Goal: Ask a question

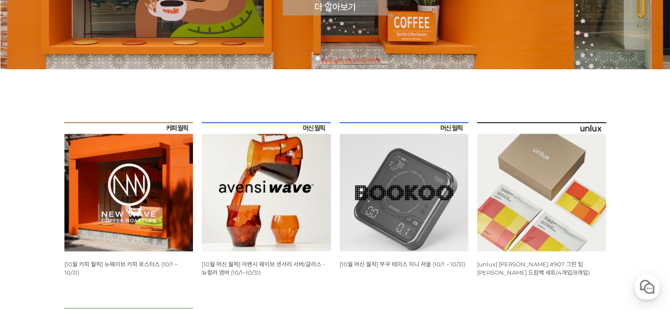
scroll to position [220, 0]
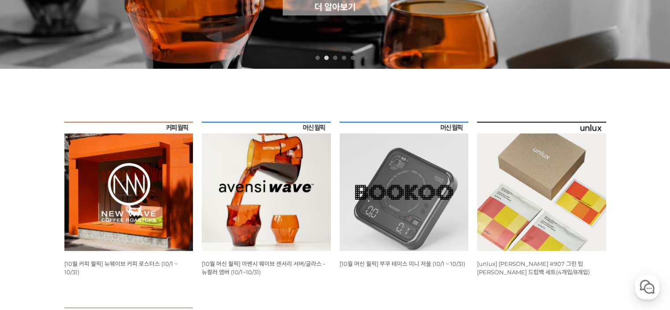
click at [301, 169] on img at bounding box center [266, 186] width 129 height 129
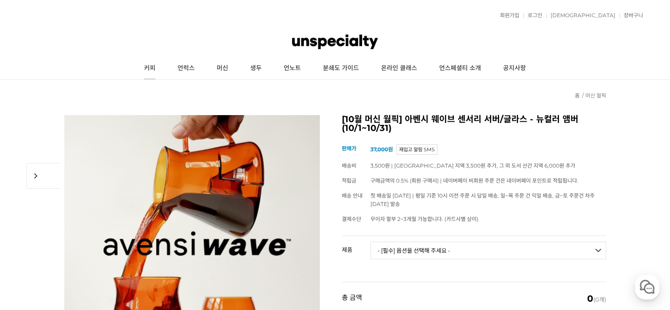
click at [152, 68] on link "커피" at bounding box center [149, 68] width 33 height 22
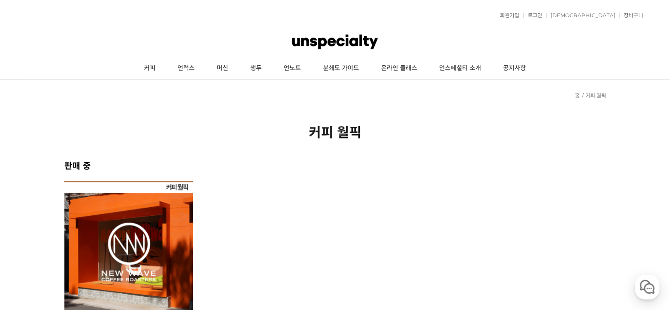
click at [124, 247] on img at bounding box center [128, 245] width 129 height 129
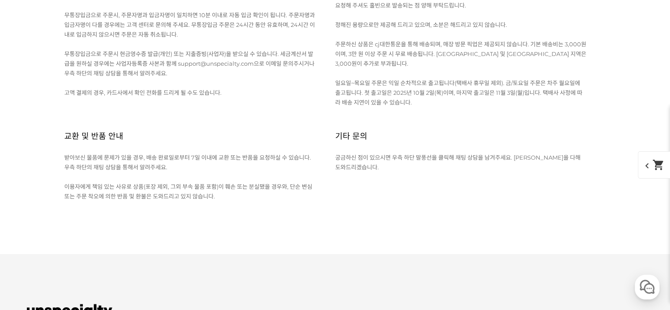
scroll to position [12512, 0]
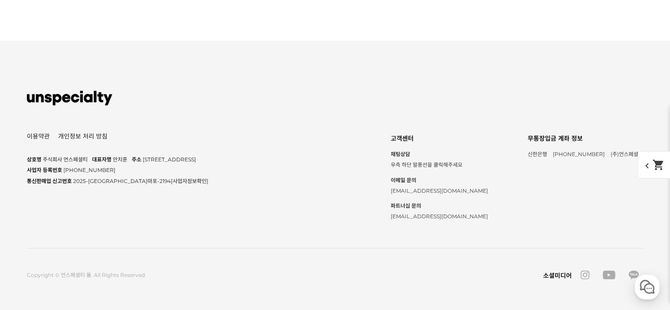
scroll to position [13261, 0]
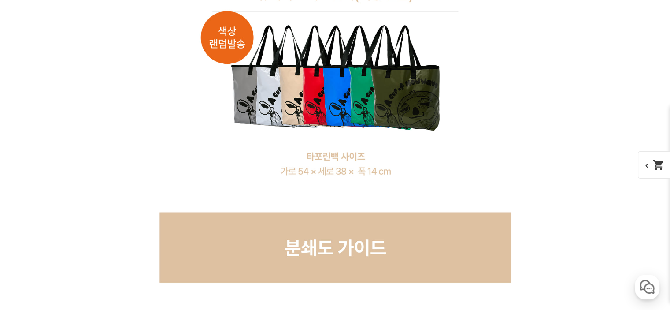
scroll to position [6595, 0]
